Goal: Navigation & Orientation: Find specific page/section

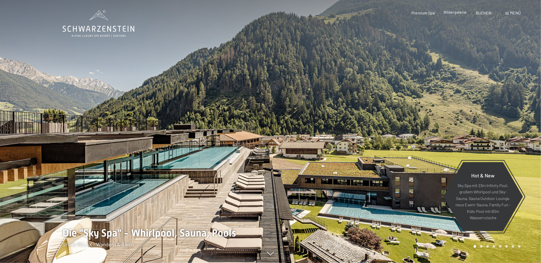
click at [458, 13] on span "Bildergalerie" at bounding box center [455, 12] width 23 height 5
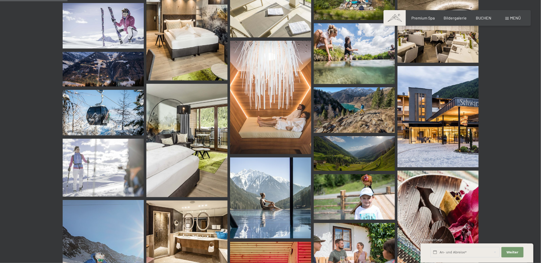
scroll to position [825, 0]
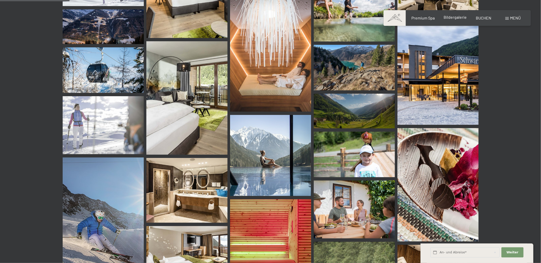
click at [456, 16] on span "Bildergalerie" at bounding box center [455, 17] width 23 height 5
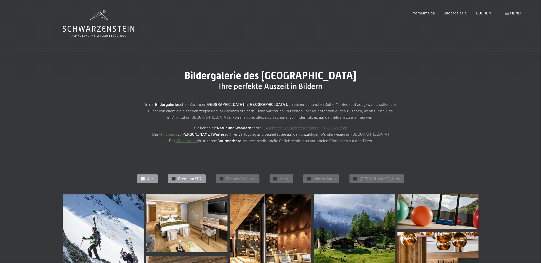
click at [188, 181] on span "Premium SPA" at bounding box center [190, 179] width 24 height 6
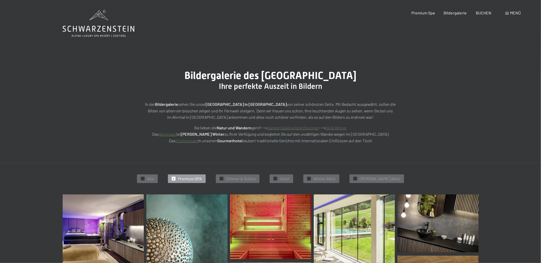
click at [88, 25] on icon at bounding box center [99, 23] width 72 height 27
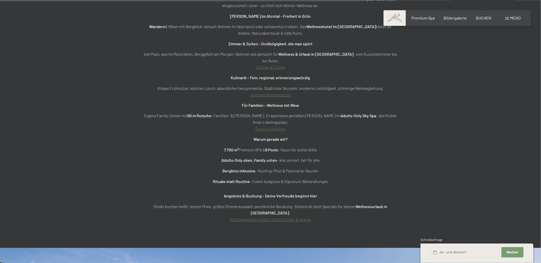
scroll to position [2050, 0]
click at [270, 127] on link "Family Highlights" at bounding box center [270, 129] width 30 height 5
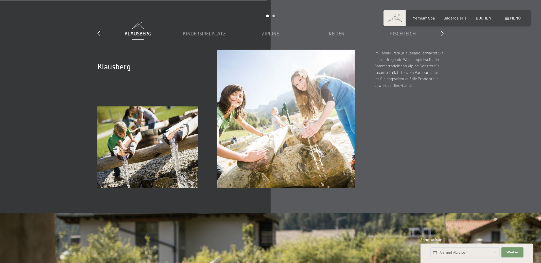
scroll to position [2317, 0]
